Goal: Transaction & Acquisition: Obtain resource

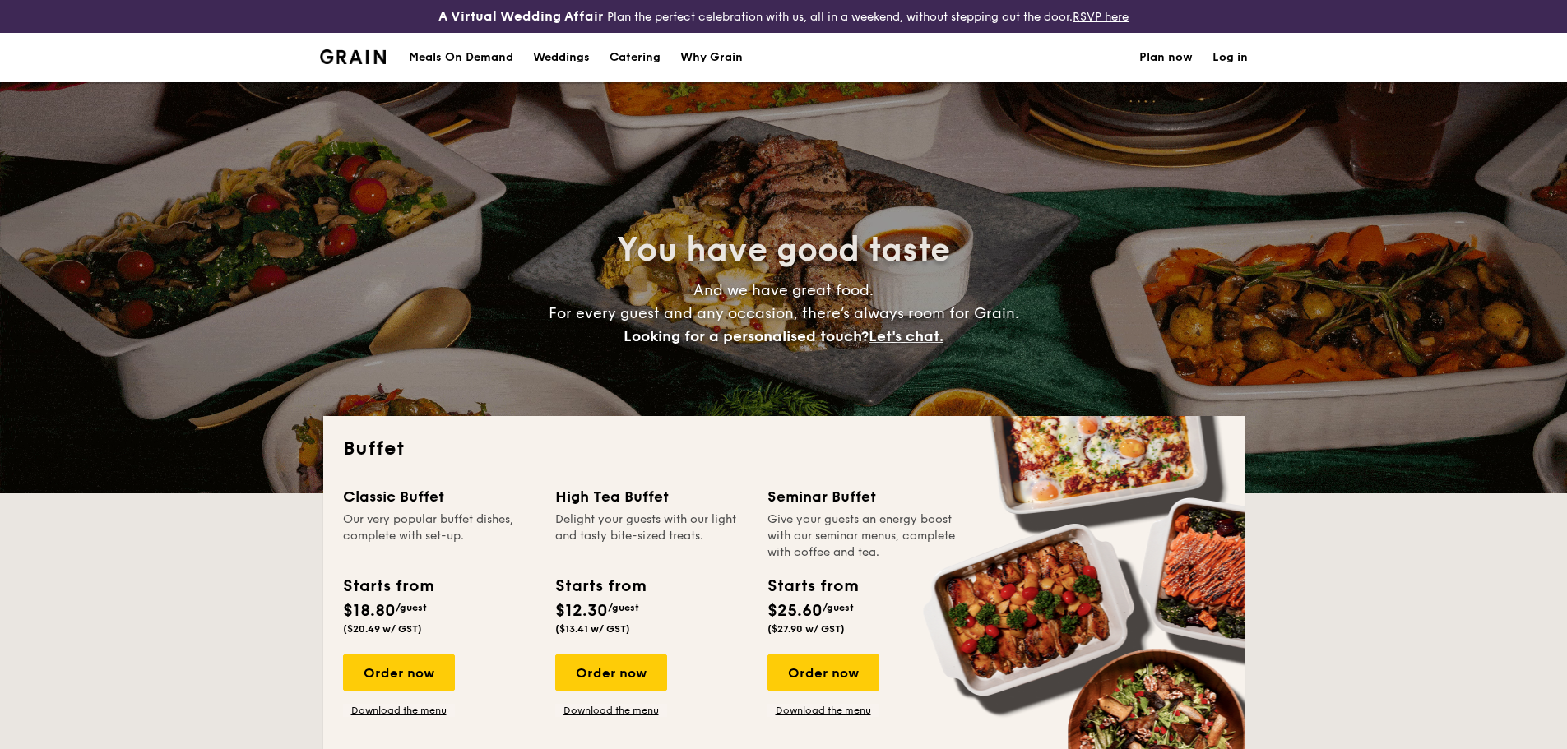
select select
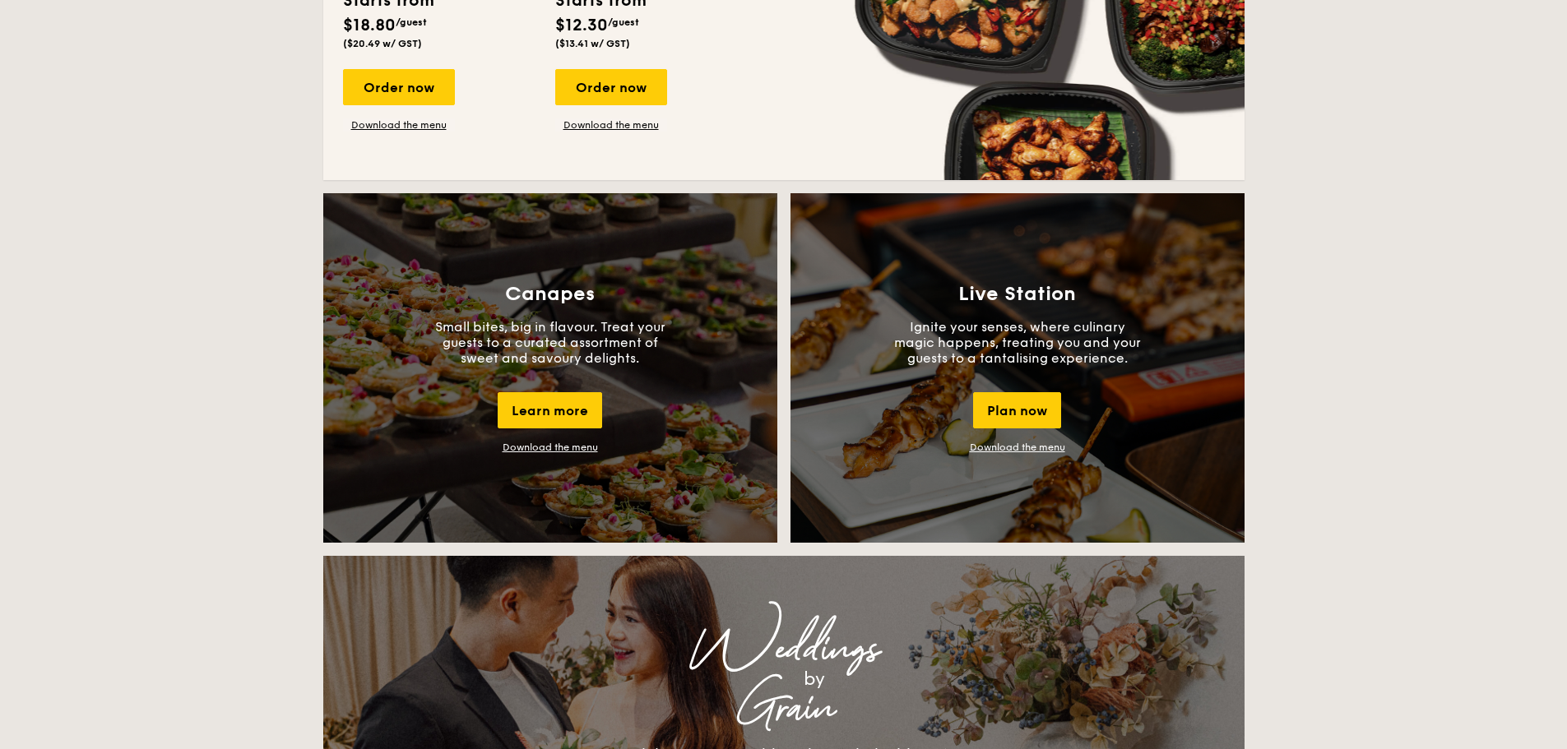
scroll to position [656, 0]
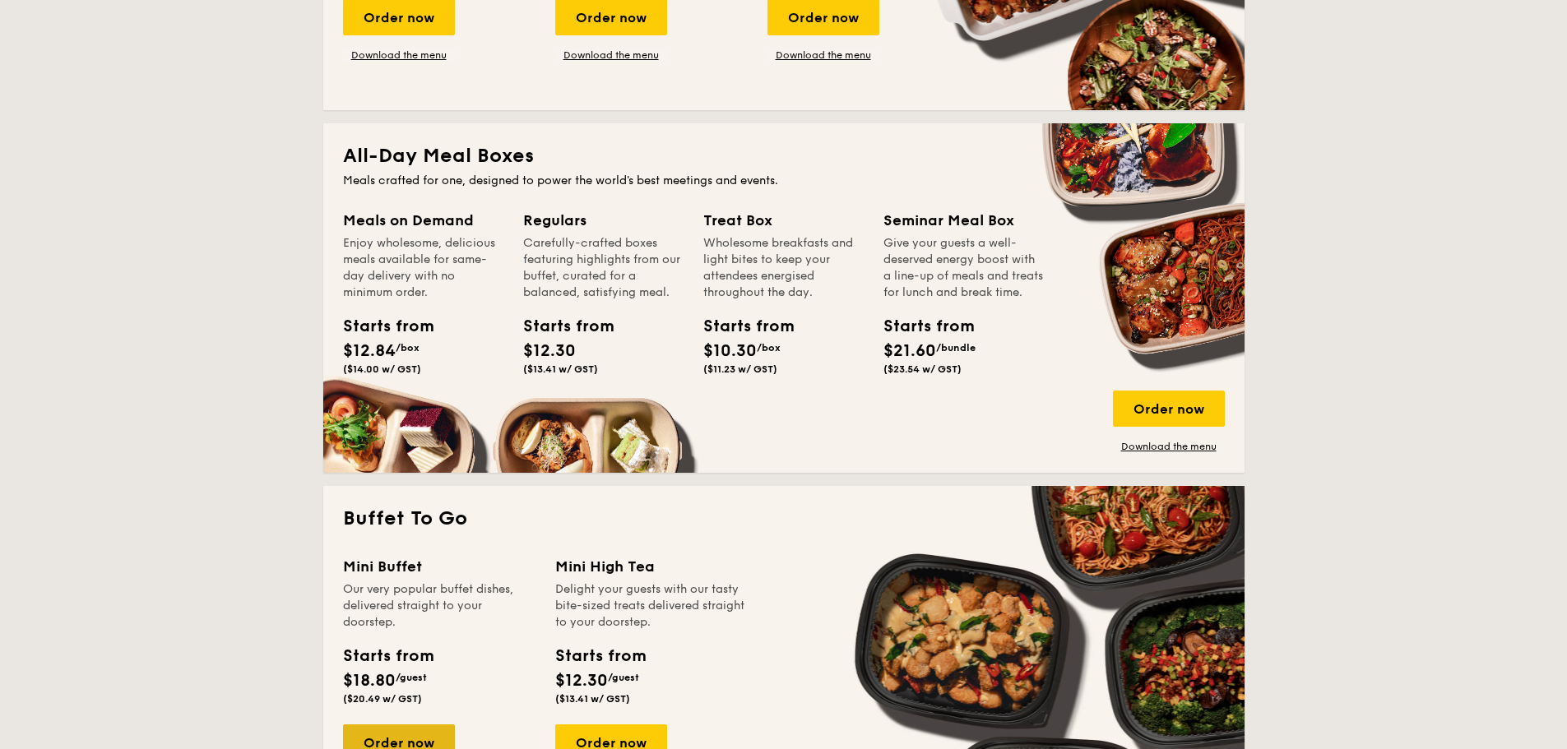
click at [393, 737] on div "Order now" at bounding box center [399, 743] width 112 height 36
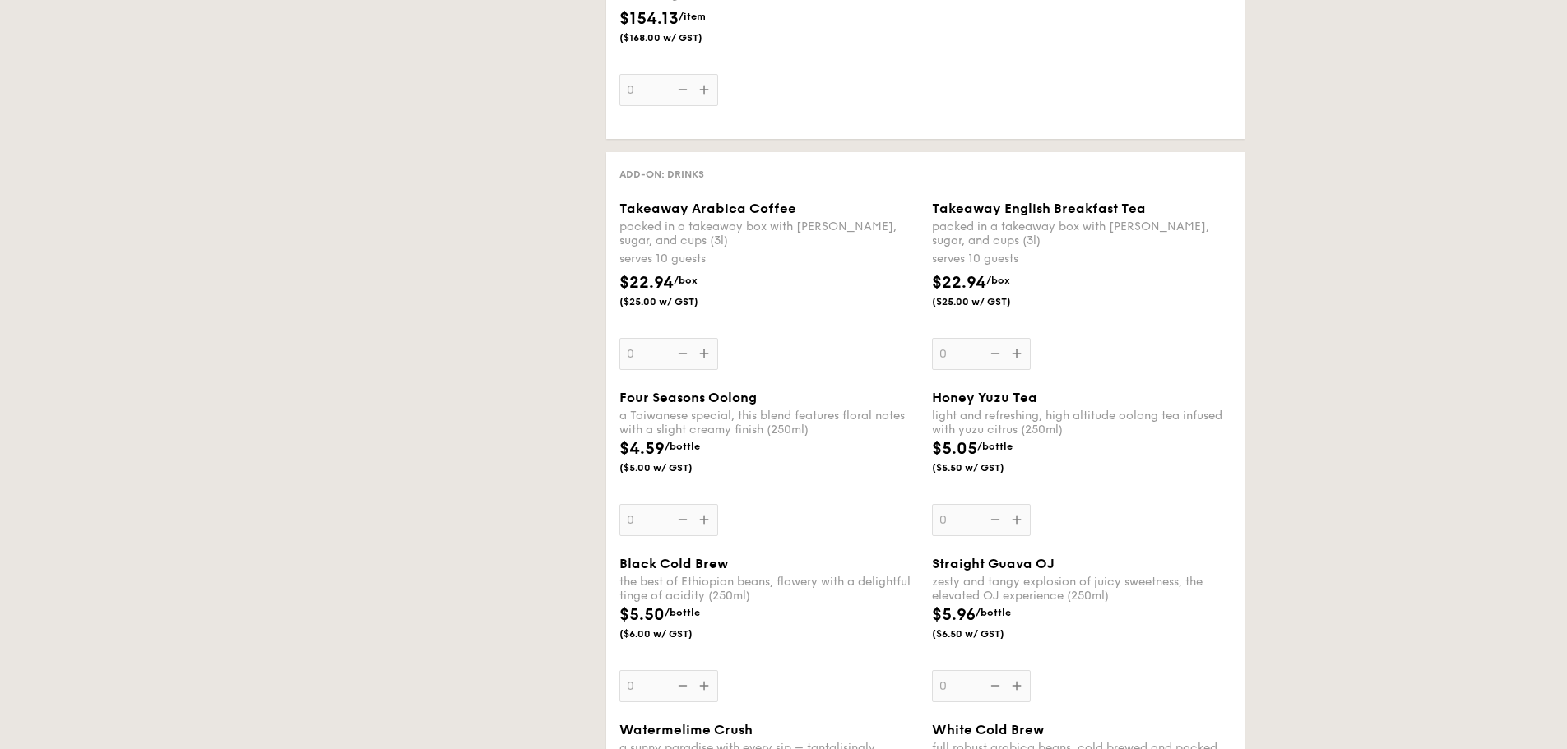
select select
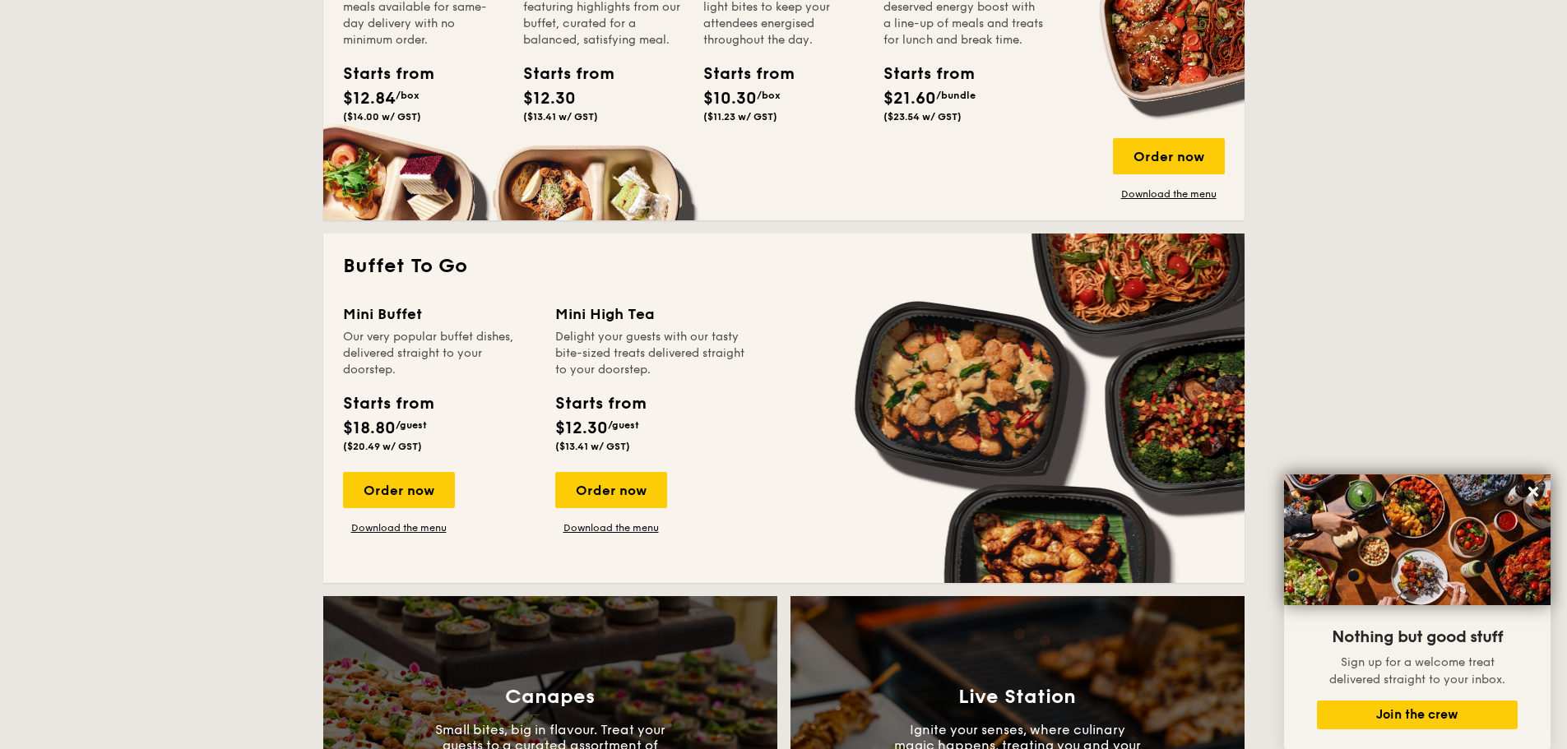
scroll to position [1060, 0]
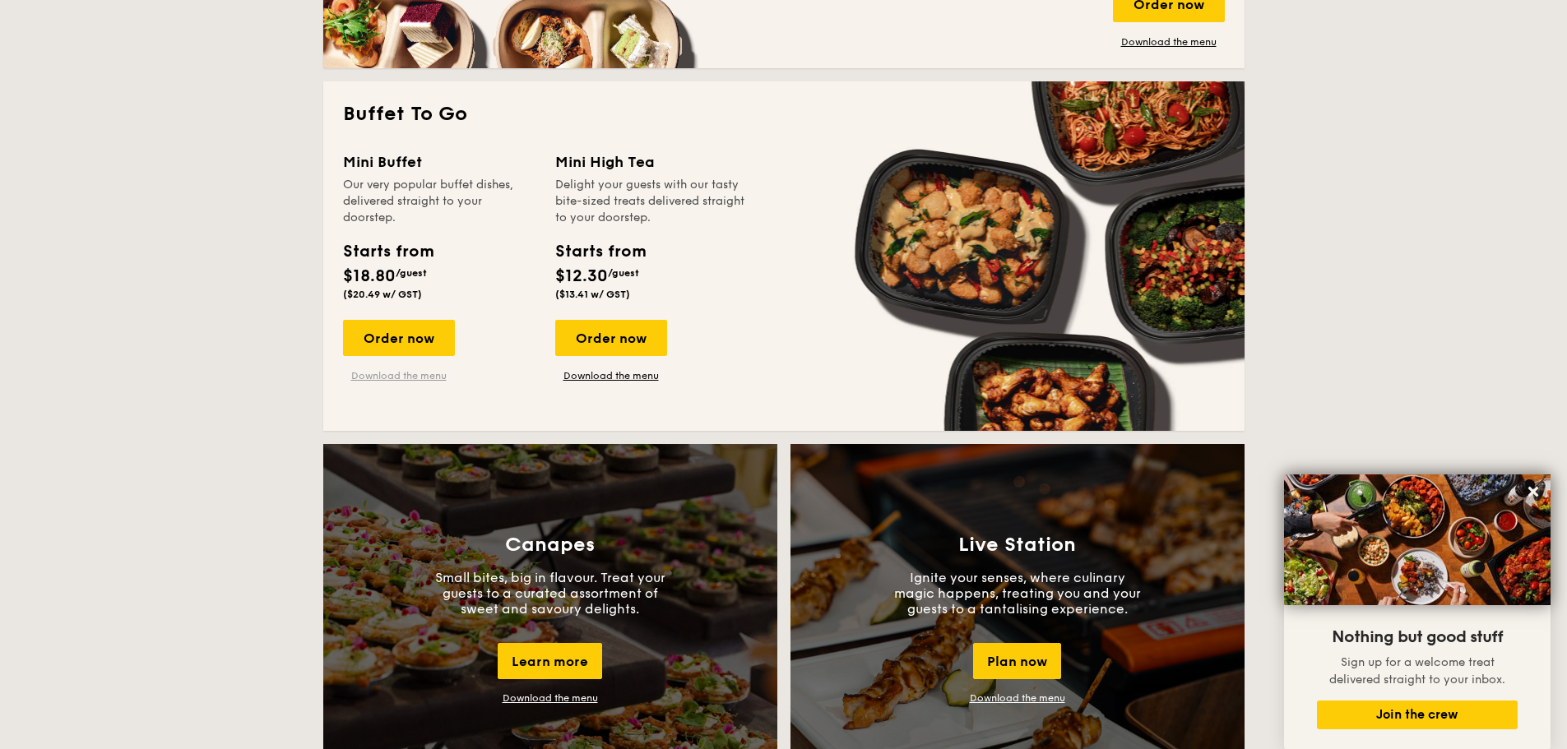
click at [419, 371] on link "Download the menu" at bounding box center [399, 375] width 112 height 13
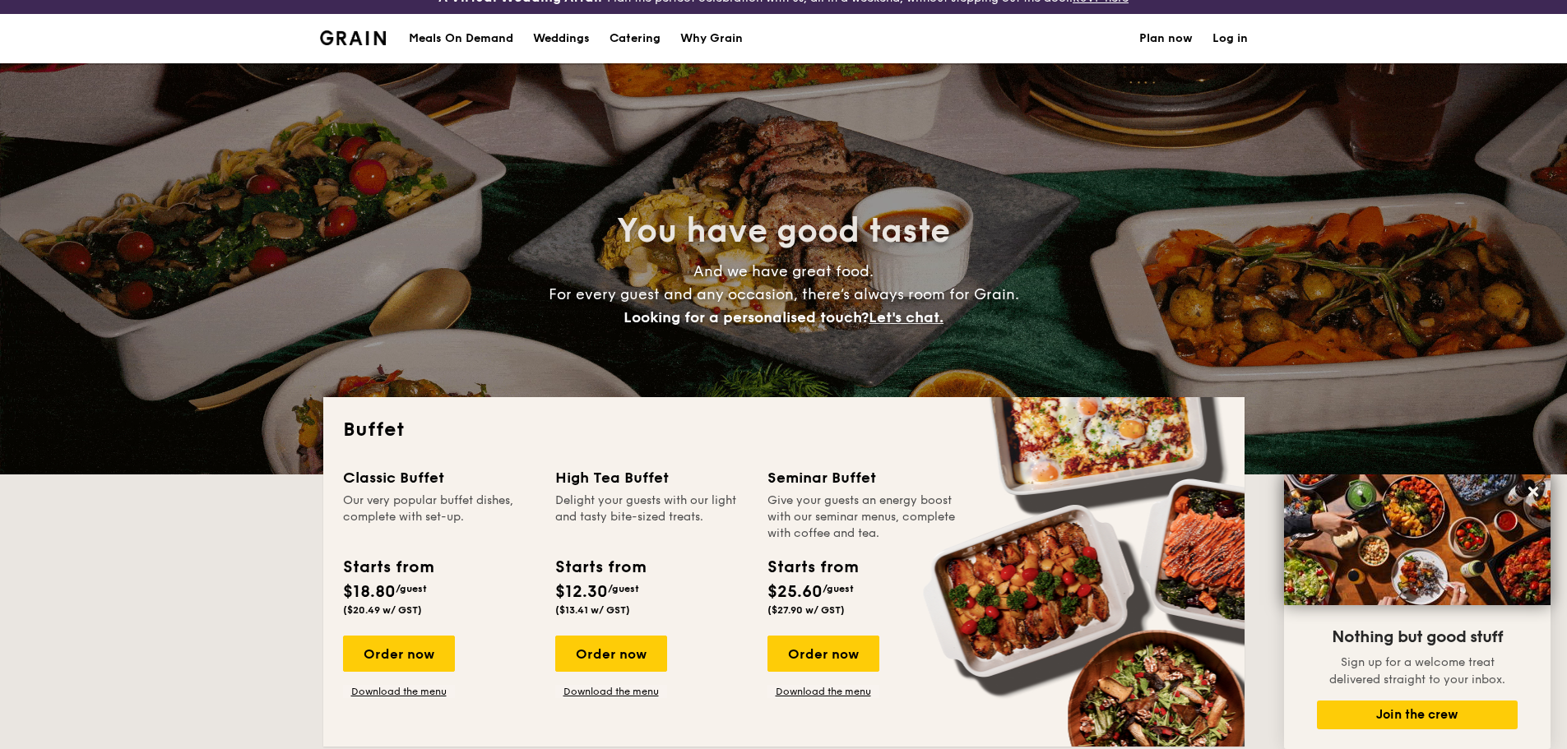
scroll to position [0, 0]
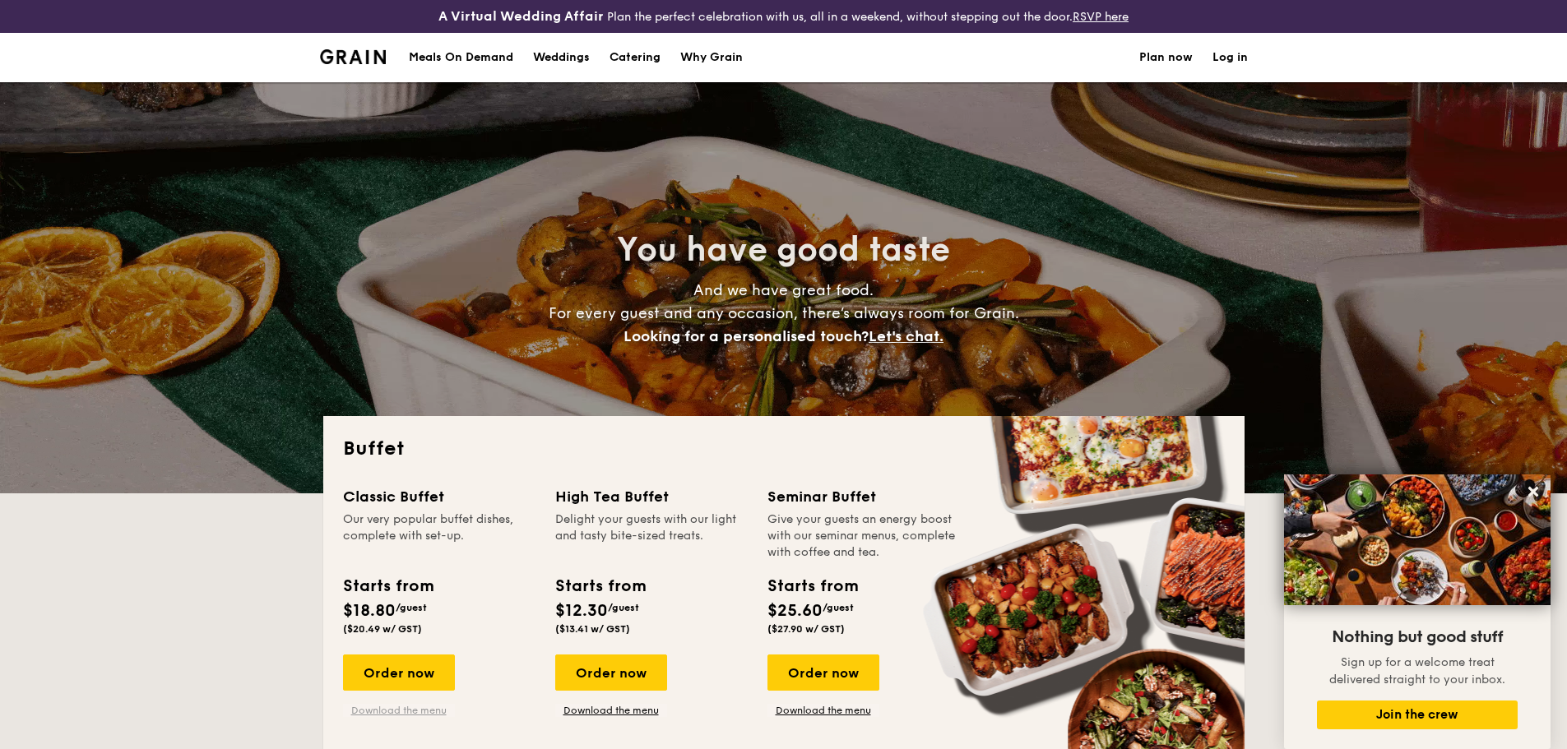
click at [400, 710] on link "Download the menu" at bounding box center [399, 710] width 112 height 13
